Goal: Information Seeking & Learning: Learn about a topic

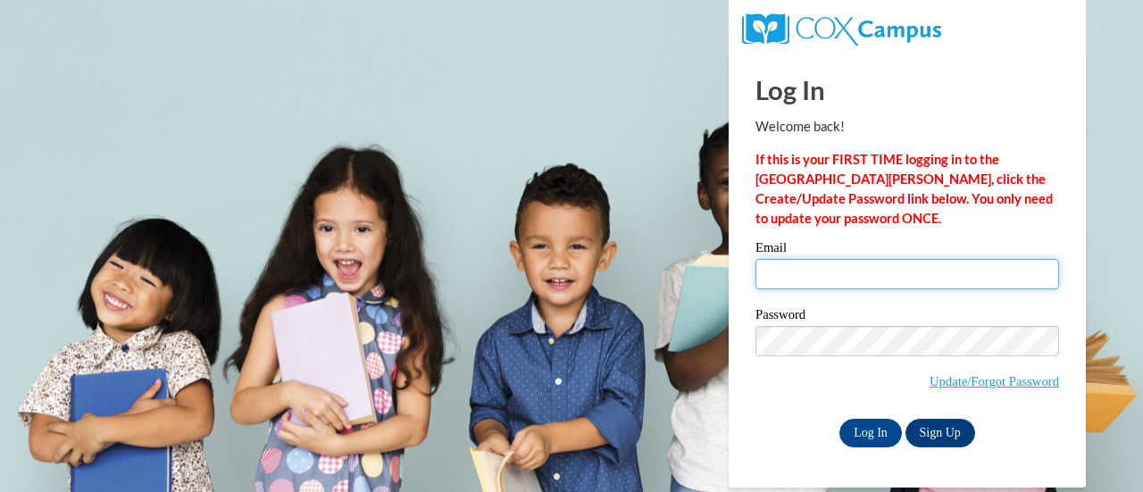
click at [772, 281] on input "Email" at bounding box center [908, 274] width 304 height 30
type input "rbrown@atlantaspeechschool.org"
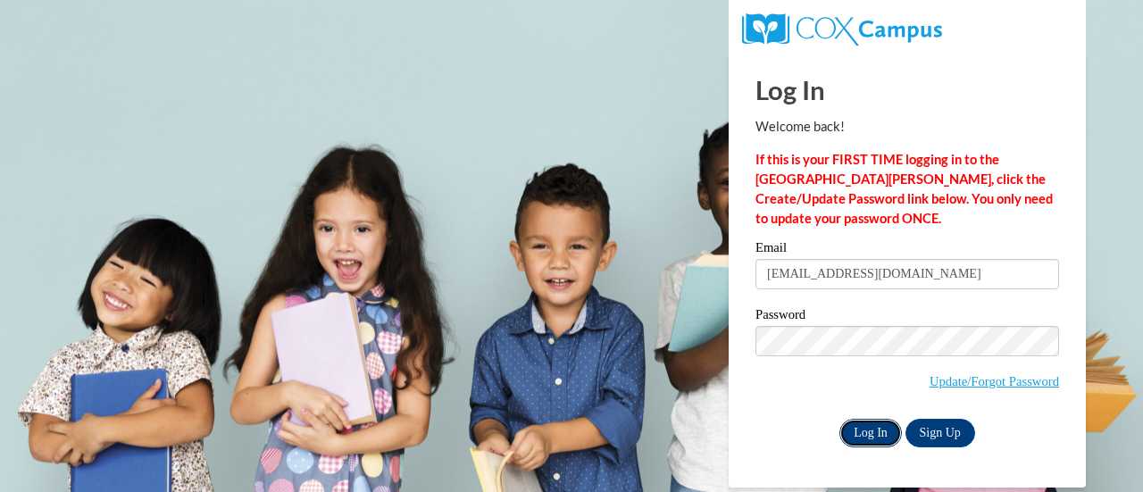
click at [865, 436] on input "Log In" at bounding box center [871, 433] width 63 height 29
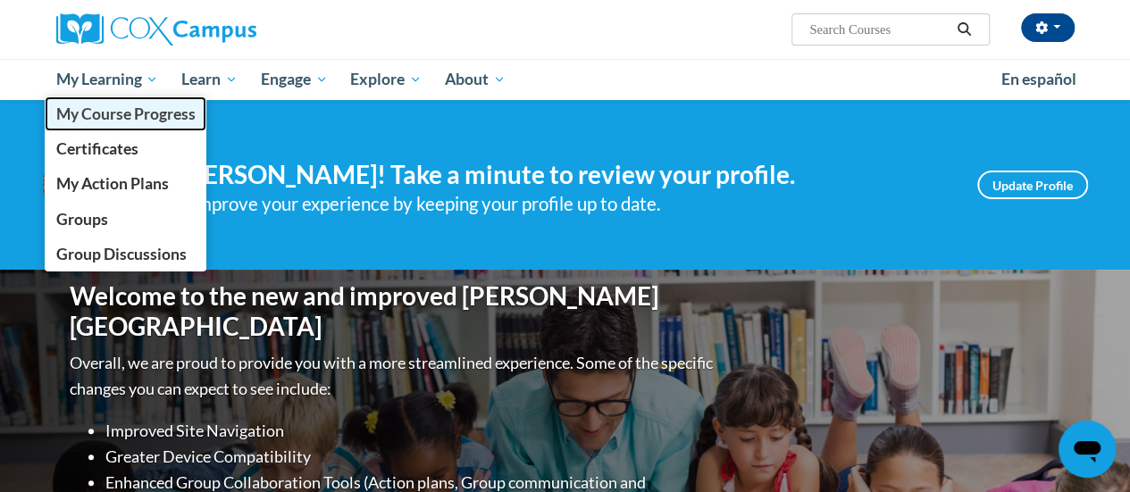
click at [95, 113] on span "My Course Progress" at bounding box center [124, 113] width 139 height 19
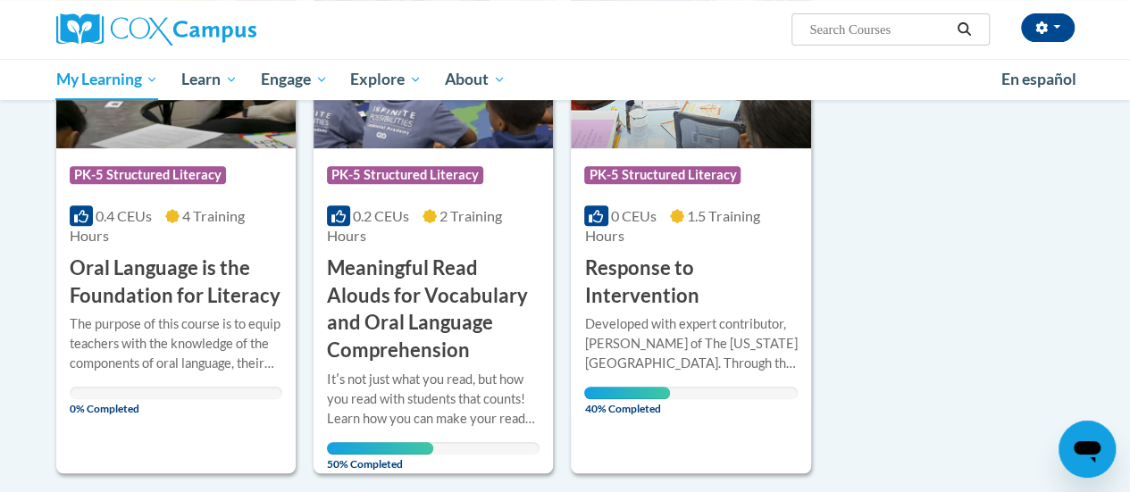
scroll to position [374, 0]
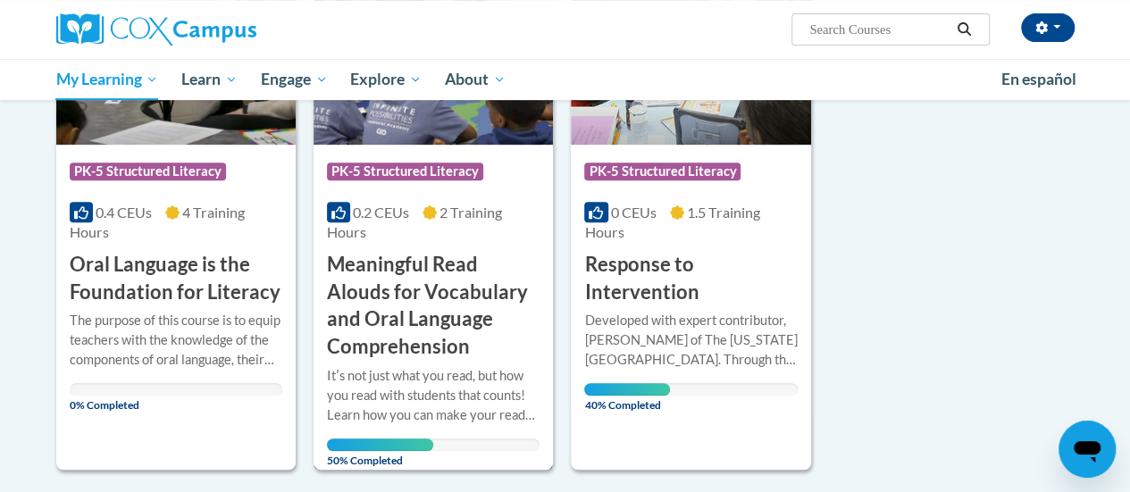
click at [403, 278] on h3 "Meaningful Read Alouds for Vocabulary and Oral Language Comprehension" at bounding box center [433, 306] width 213 height 110
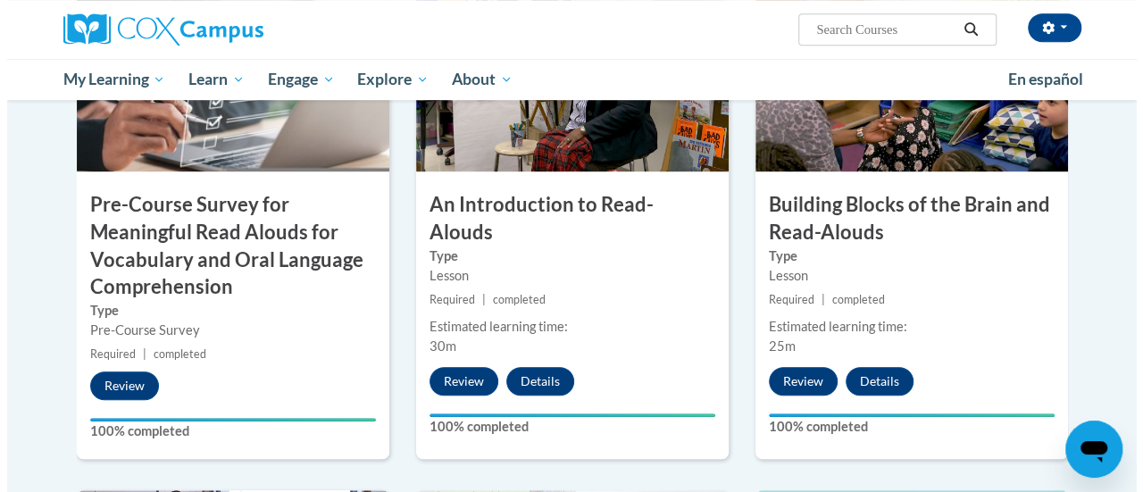
scroll to position [508, 0]
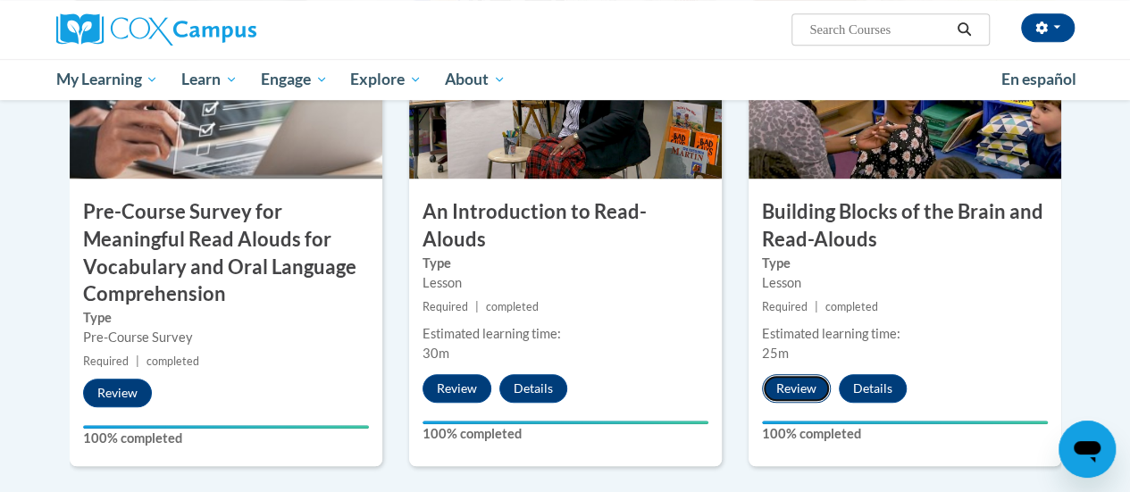
click at [798, 385] on button "Review" at bounding box center [796, 388] width 69 height 29
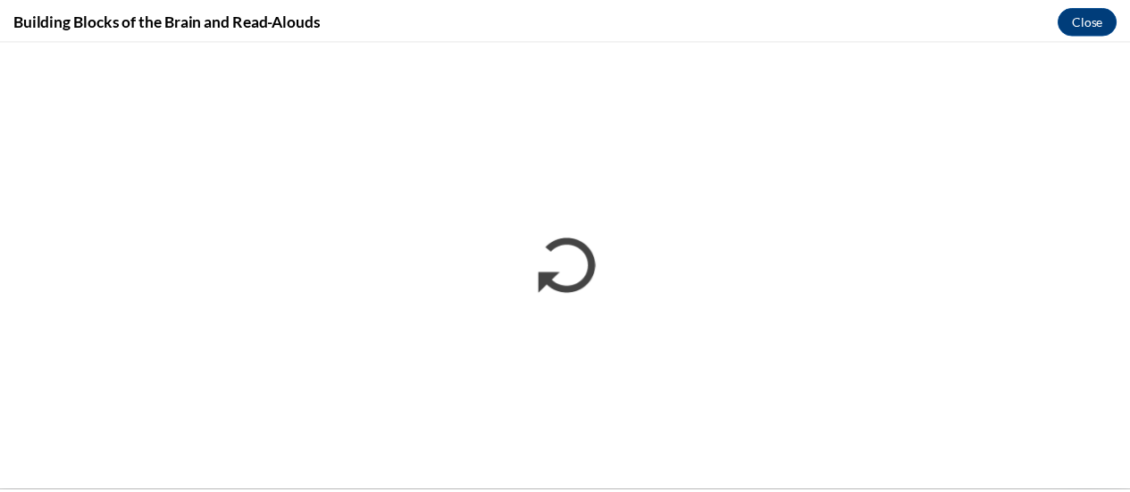
scroll to position [0, 0]
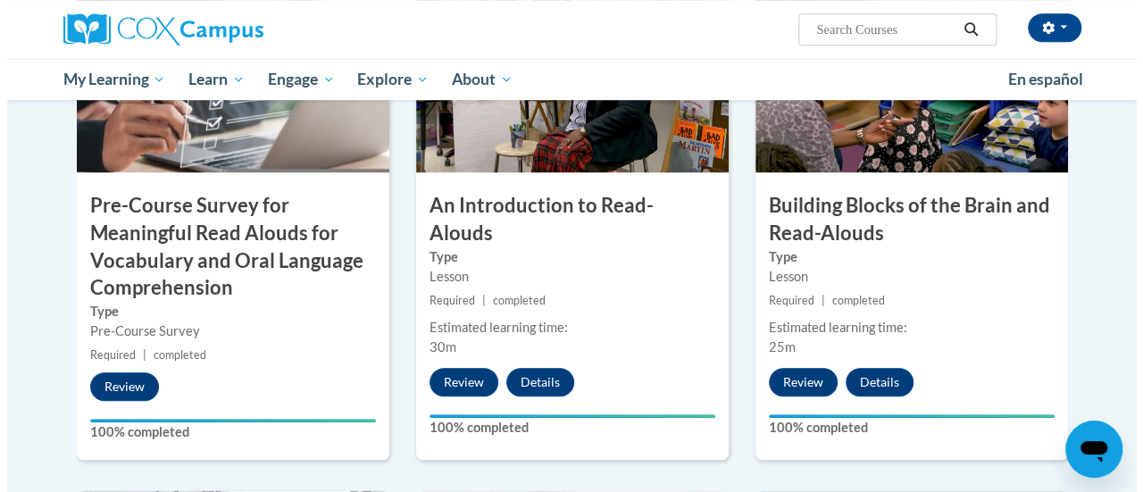
scroll to position [516, 0]
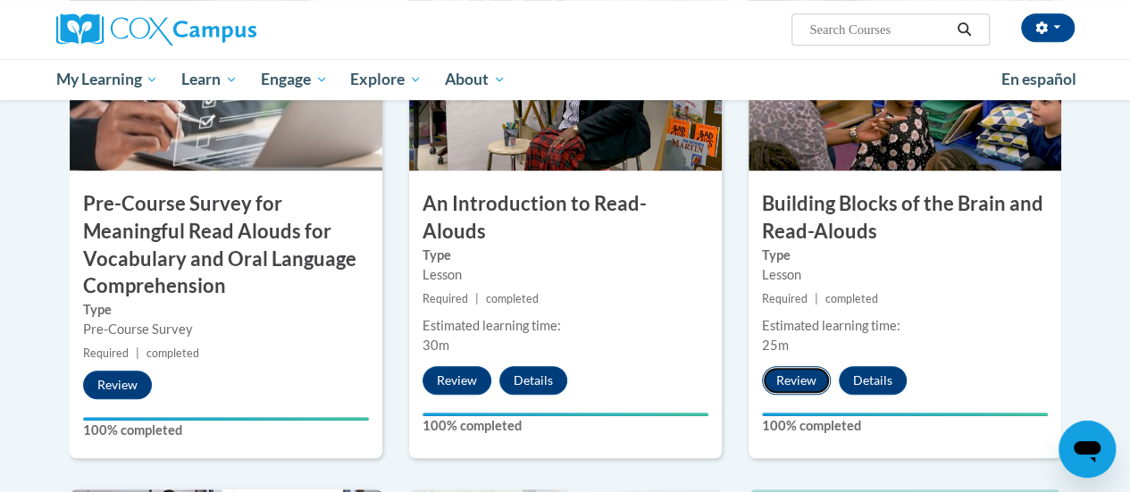
click at [788, 378] on button "Review" at bounding box center [796, 380] width 69 height 29
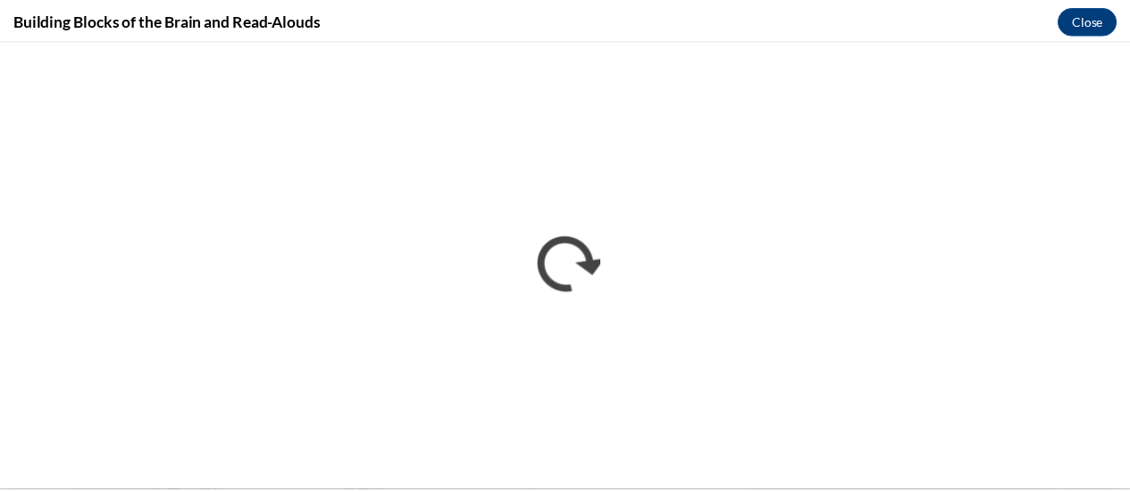
scroll to position [0, 0]
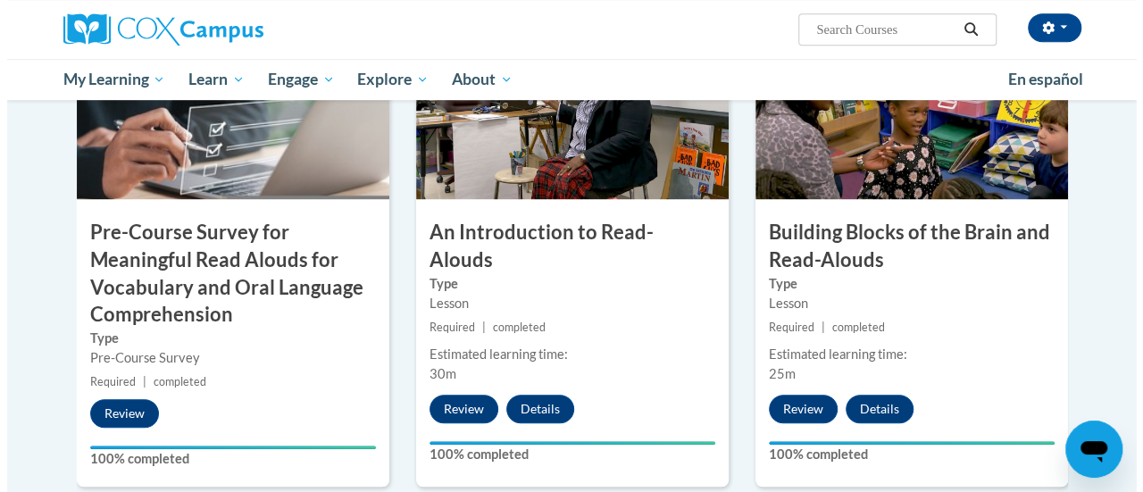
scroll to position [475, 0]
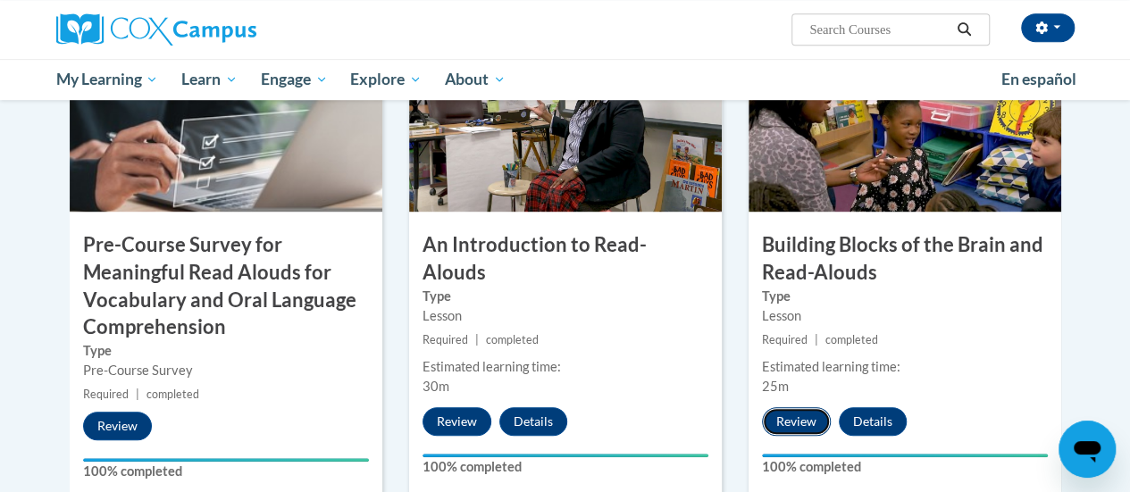
click at [800, 421] on button "Review" at bounding box center [796, 421] width 69 height 29
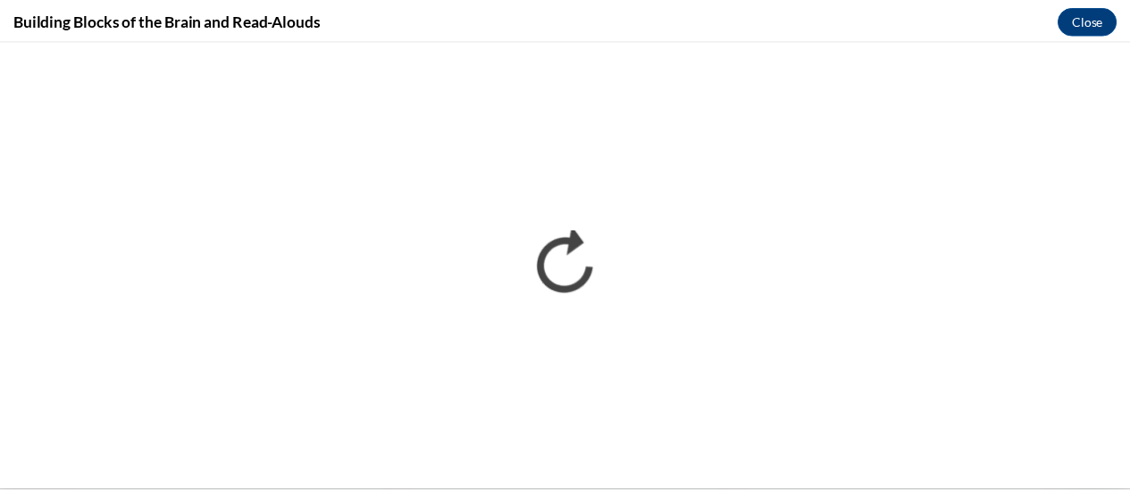
scroll to position [0, 0]
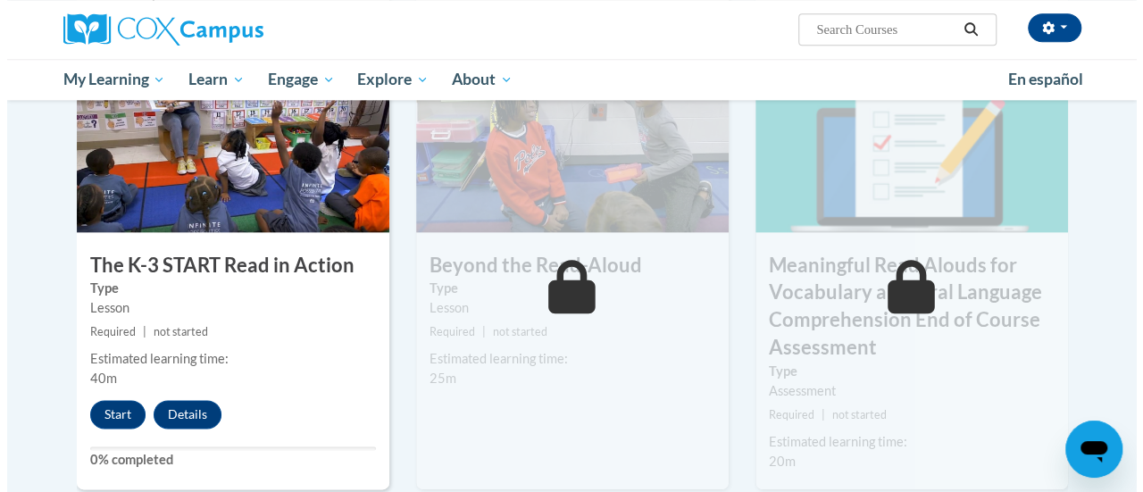
scroll to position [967, 0]
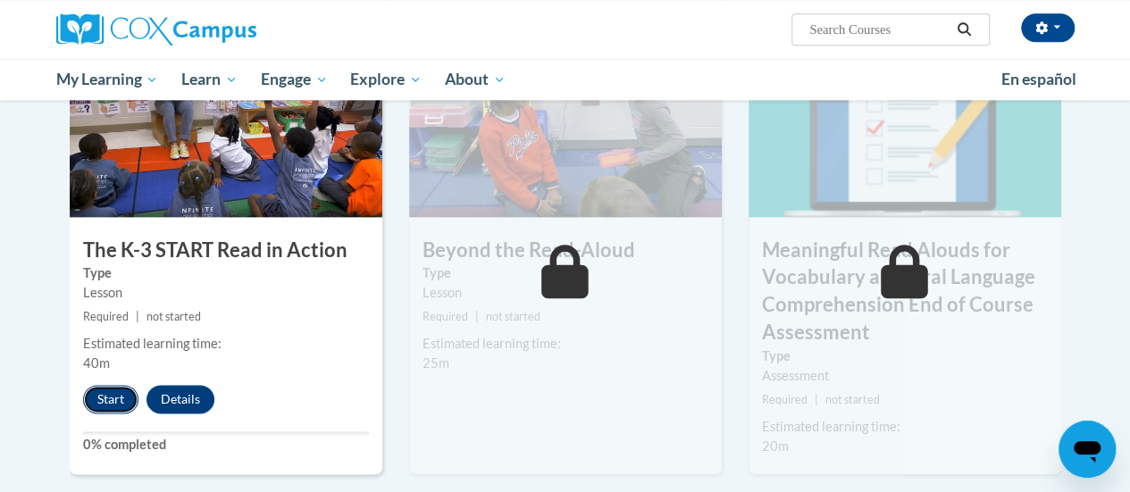
click at [113, 390] on button "Start" at bounding box center [110, 399] width 55 height 29
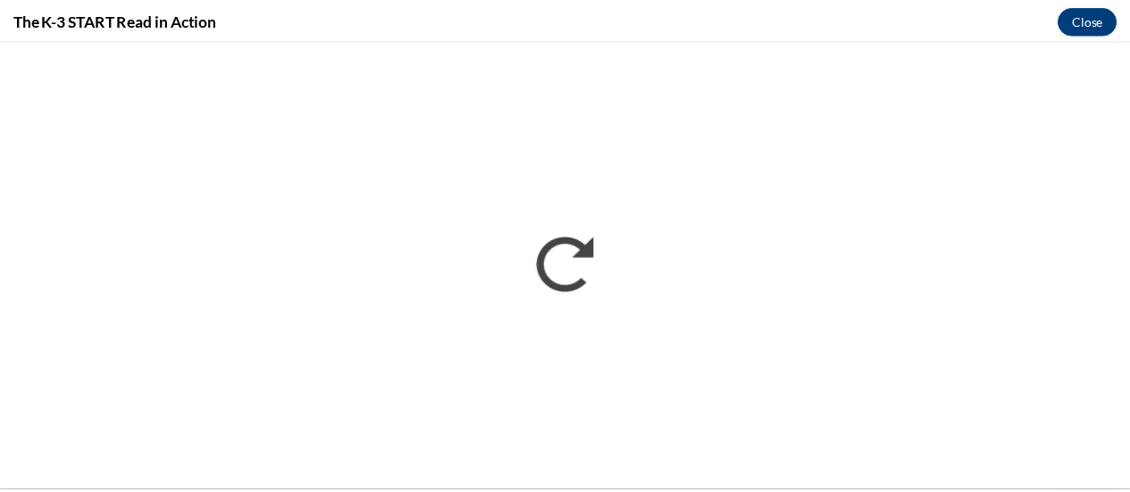
scroll to position [0, 0]
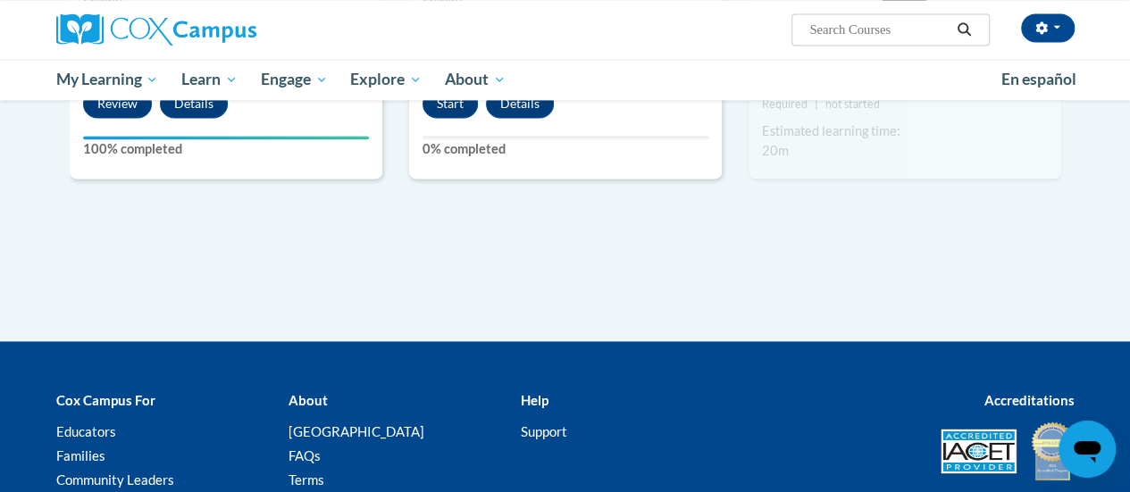
scroll to position [1265, 0]
